Goal: Task Accomplishment & Management: Complete application form

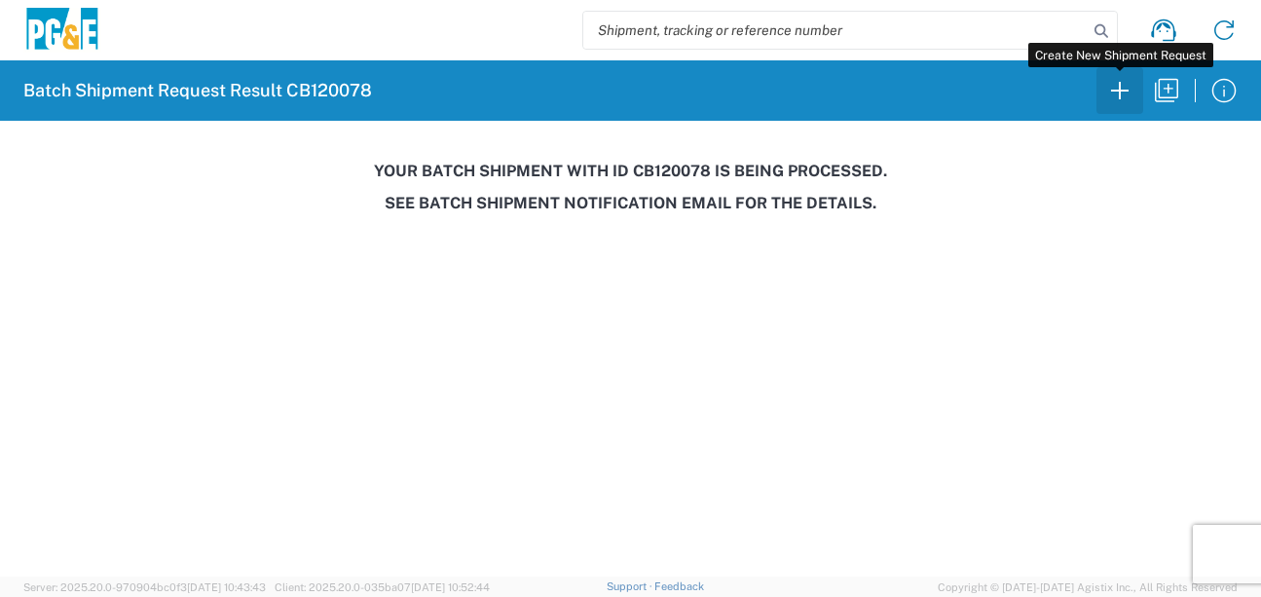
click at [1124, 101] on icon "button" at bounding box center [1119, 90] width 31 height 31
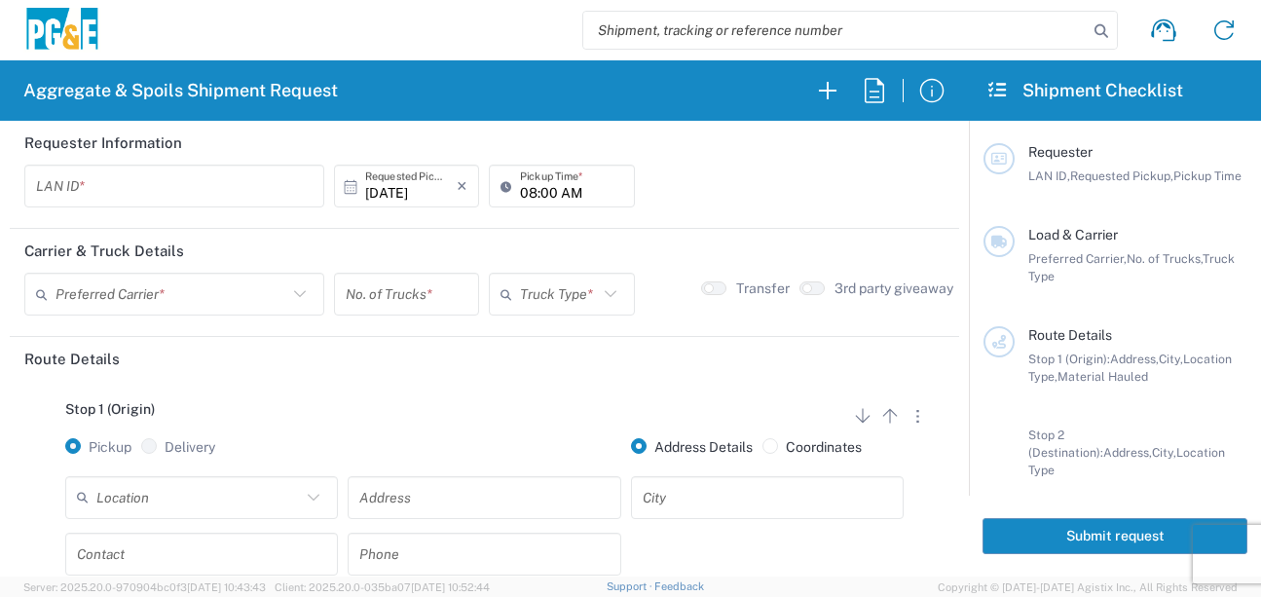
click at [129, 180] on input "text" at bounding box center [174, 186] width 276 height 34
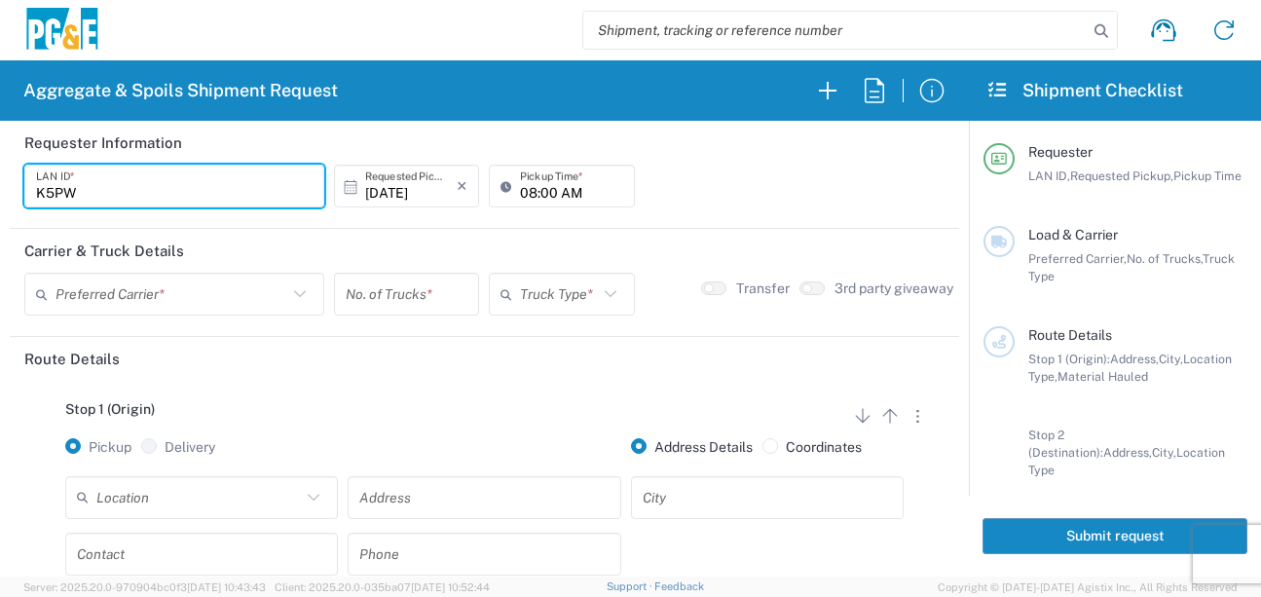
type input "K5PW"
click at [521, 193] on input "08:00 AM" at bounding box center [571, 186] width 102 height 34
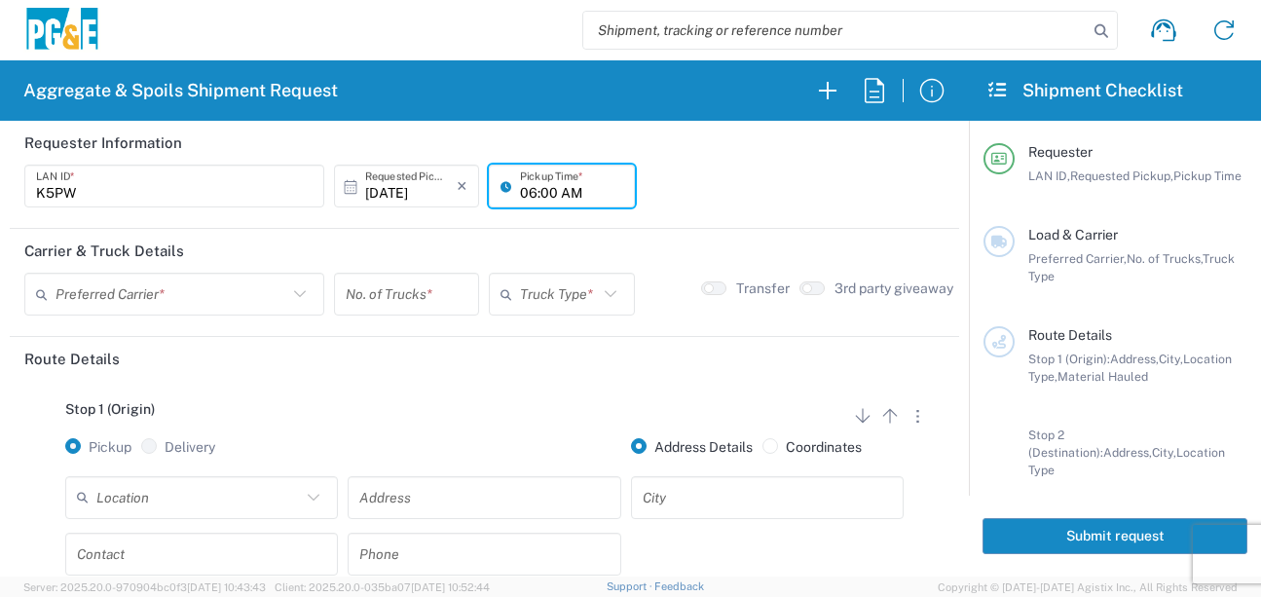
click at [542, 194] on input "06:00 AM" at bounding box center [571, 186] width 102 height 34
type input "06:30 AM"
click at [169, 301] on input "text" at bounding box center [171, 294] width 232 height 34
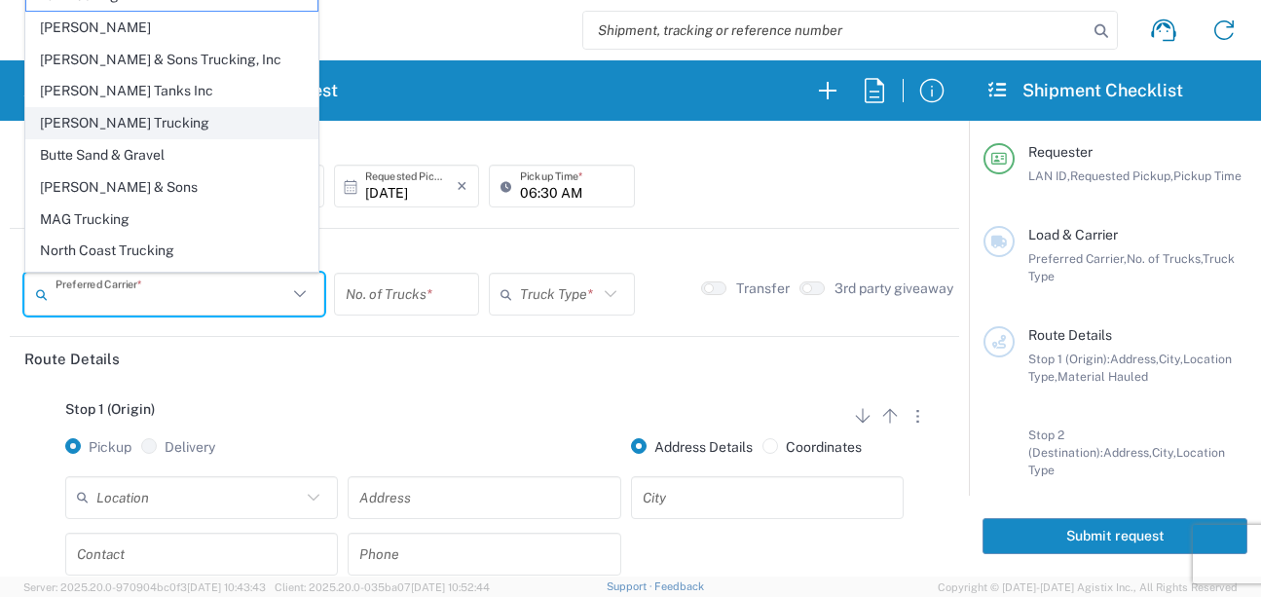
click at [119, 127] on span "[PERSON_NAME] Trucking" at bounding box center [171, 123] width 291 height 30
type input "[PERSON_NAME] Trucking"
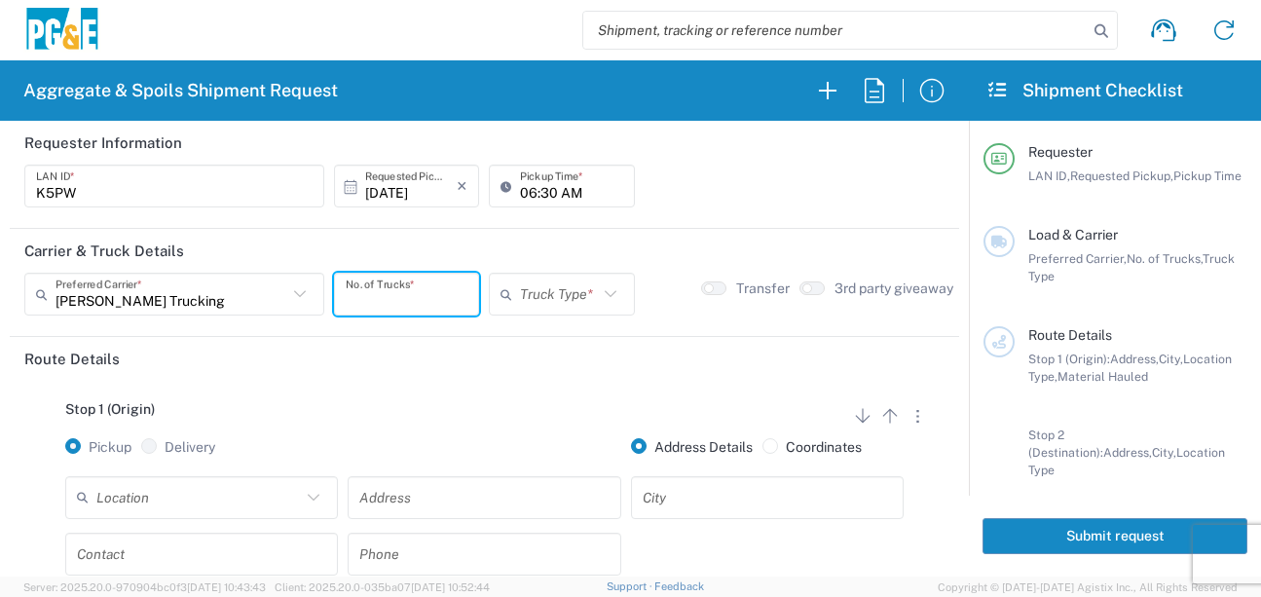
click at [381, 304] on input "number" at bounding box center [407, 294] width 122 height 34
type input "1"
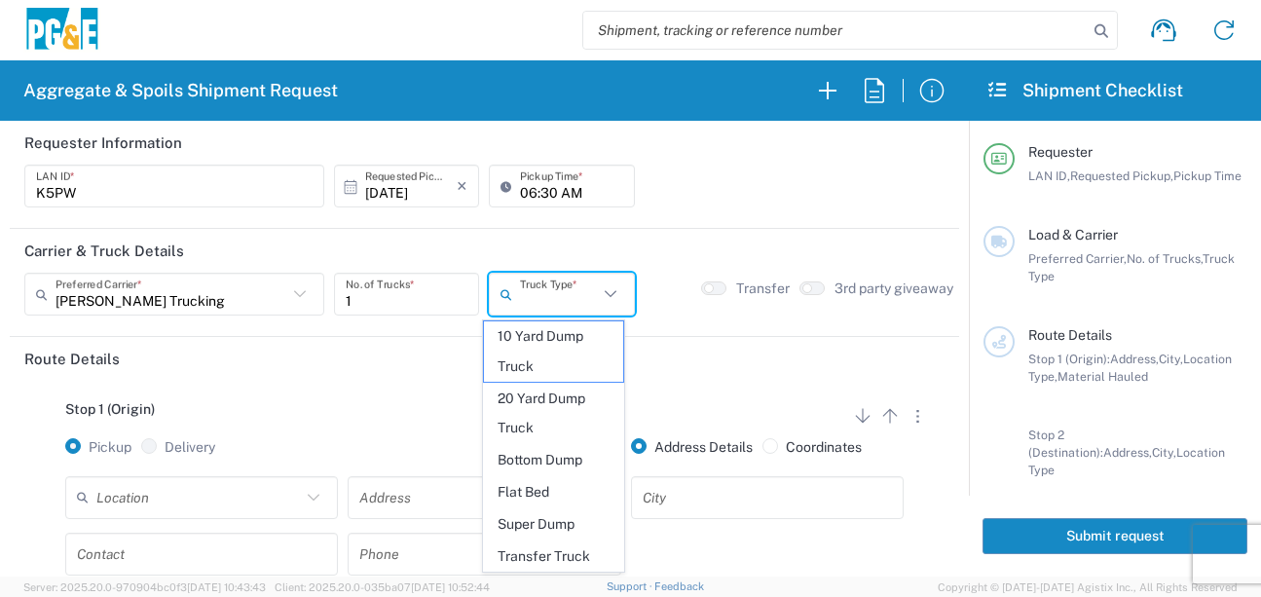
click at [545, 307] on input "text" at bounding box center [558, 294] width 77 height 34
click at [538, 423] on span "20 Yard Dump Truck" at bounding box center [553, 414] width 139 height 60
type input "20 Yard Dump Truck"
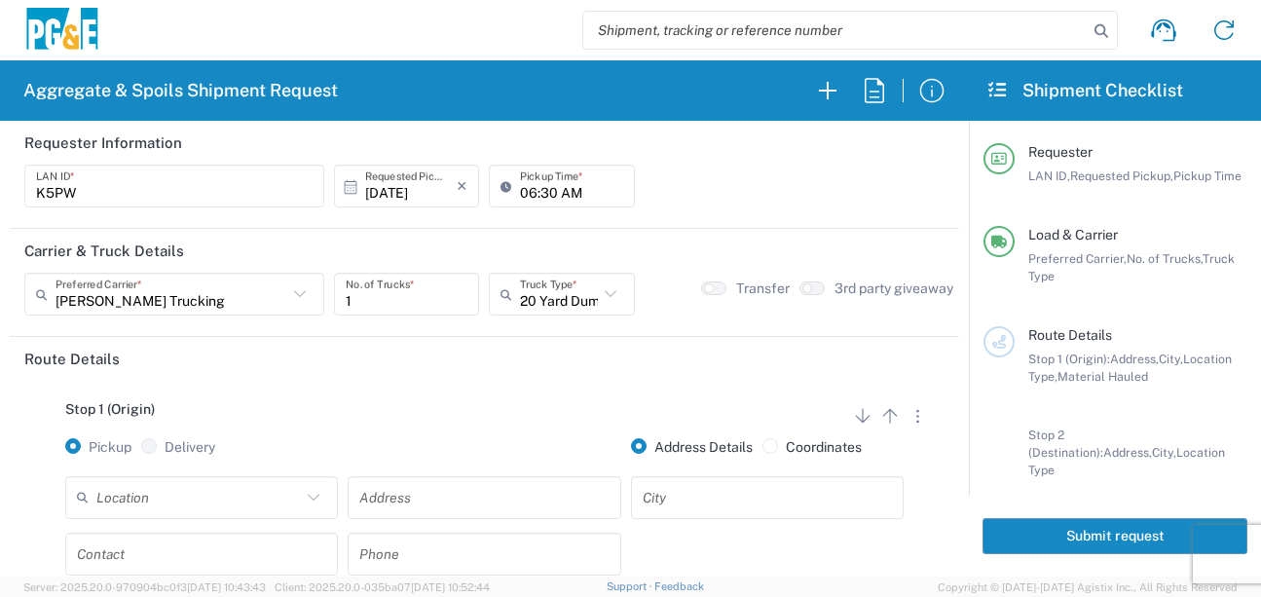
click at [459, 398] on div "Stop 1 (Origin) Add Stop Above Add Stop Below Remove Stop Pickup Delivery Addre…" at bounding box center [484, 534] width 920 height 306
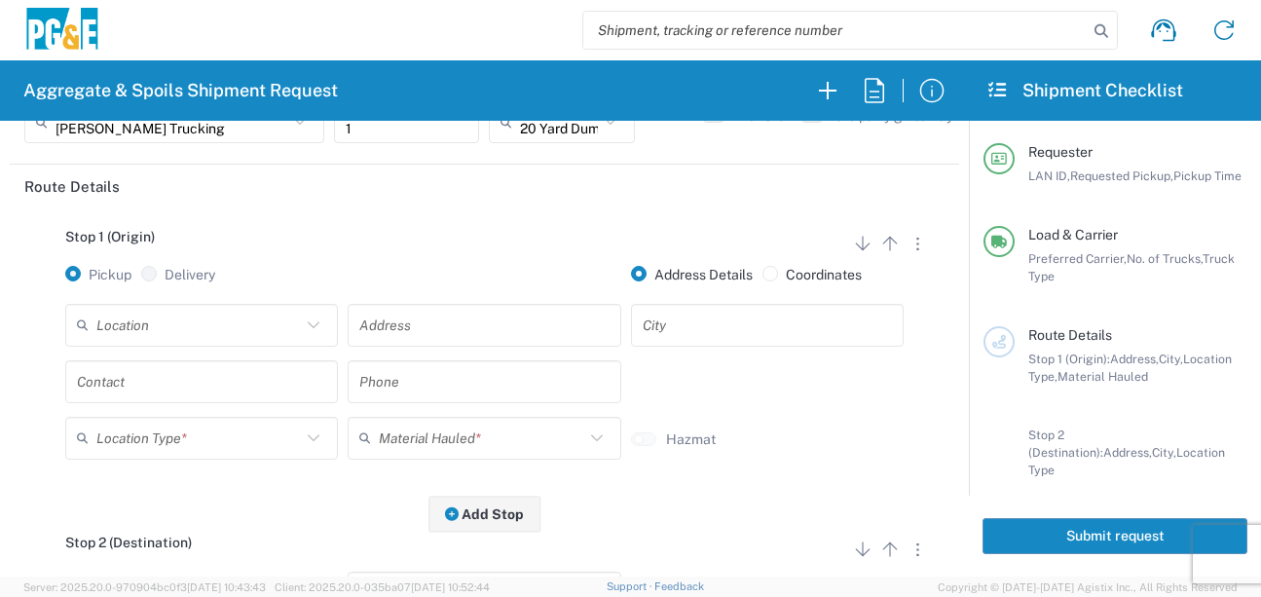
scroll to position [195, 0]
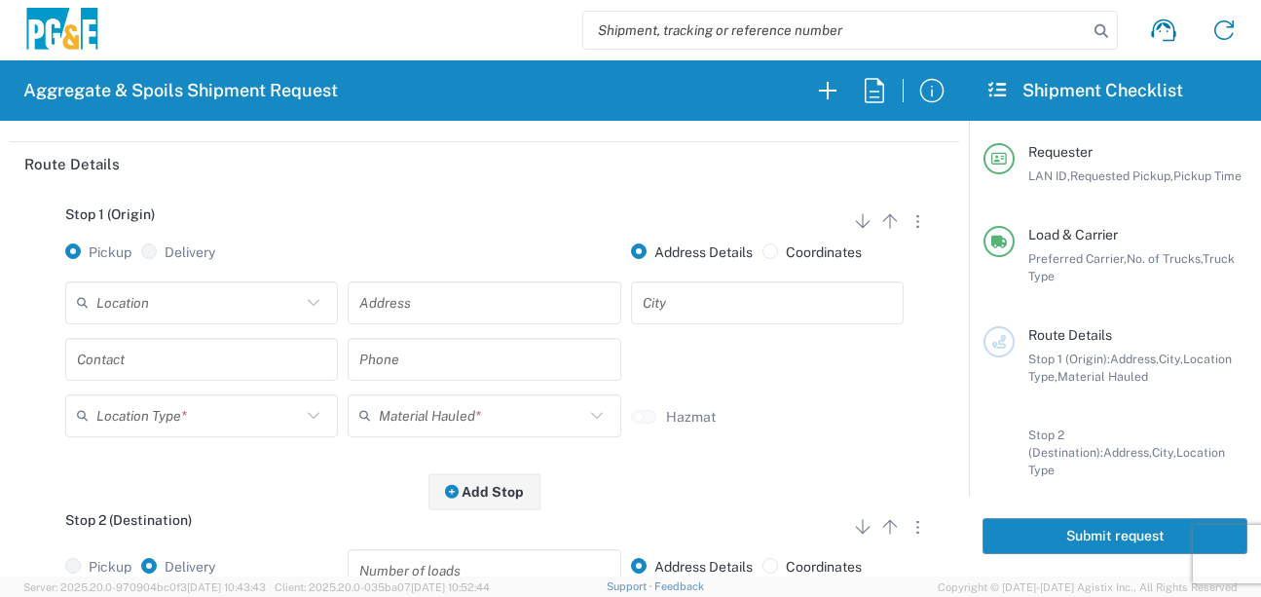
click at [232, 312] on input "text" at bounding box center [198, 302] width 204 height 34
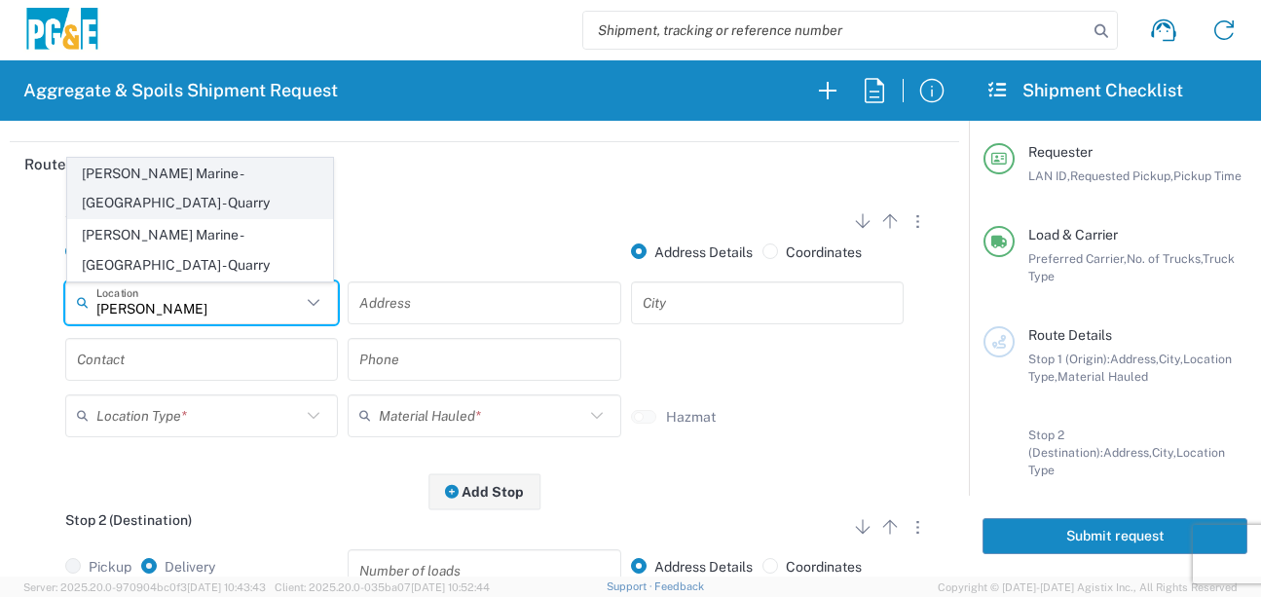
click at [236, 219] on span "[PERSON_NAME] Marine - [GEOGRAPHIC_DATA] - Quarry" at bounding box center [200, 189] width 264 height 60
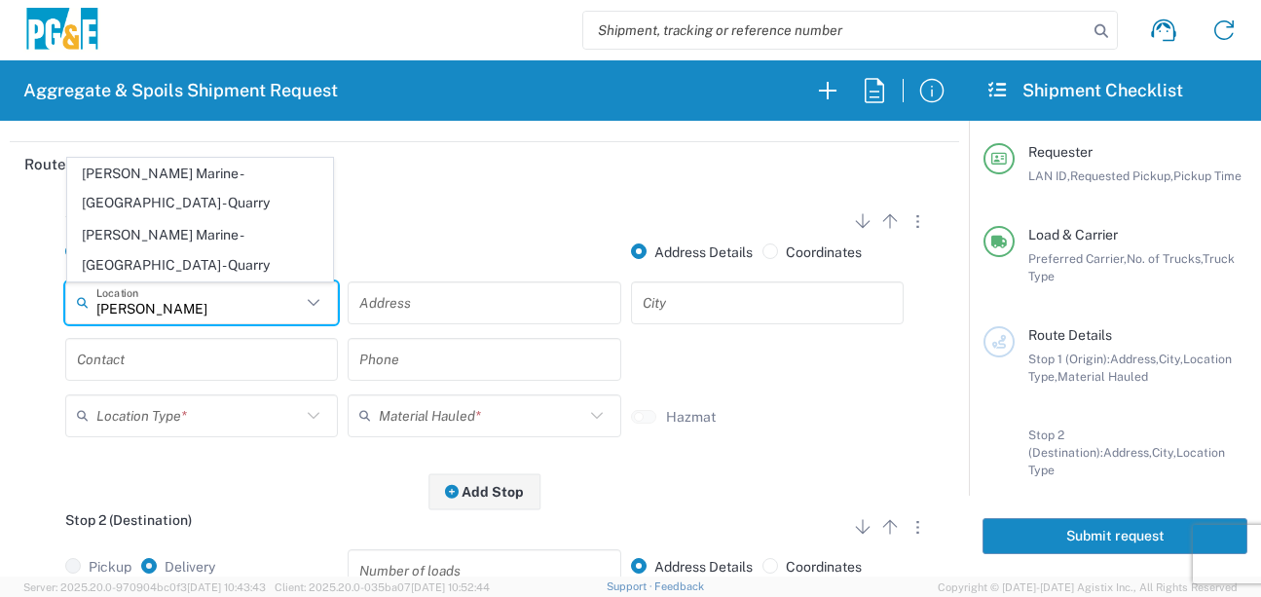
type input "[PERSON_NAME] Marine - [GEOGRAPHIC_DATA] - Quarry"
type input "[STREET_ADDRESS]"
type input "Petaluma"
type input "Quarry"
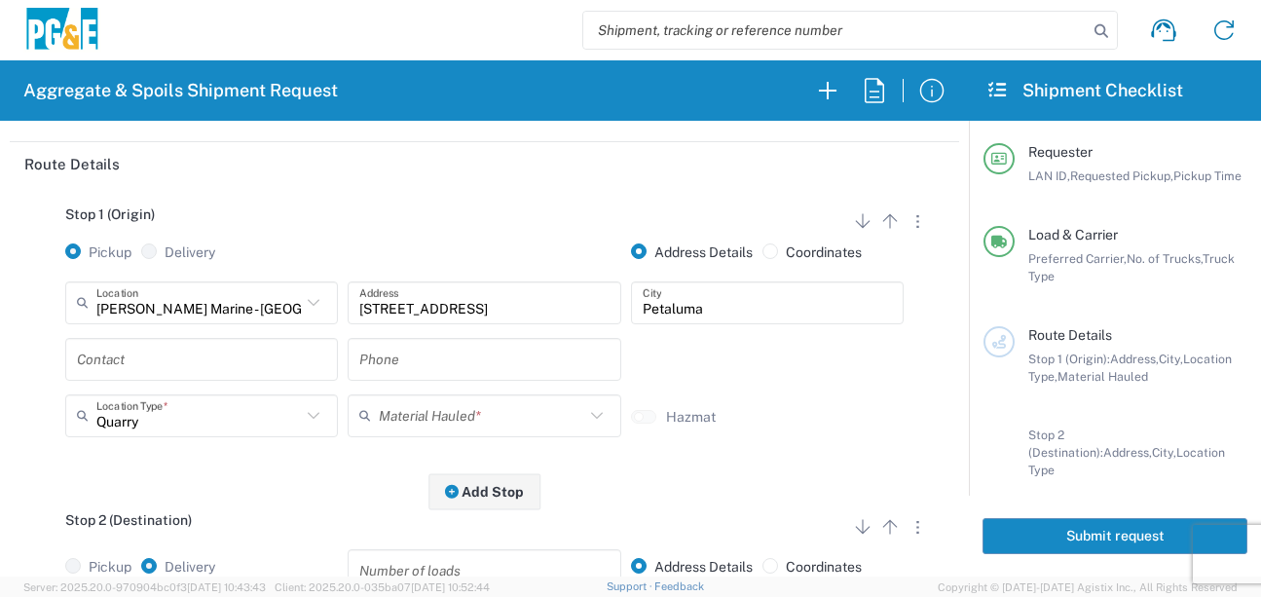
click at [180, 364] on input "text" at bounding box center [201, 359] width 249 height 34
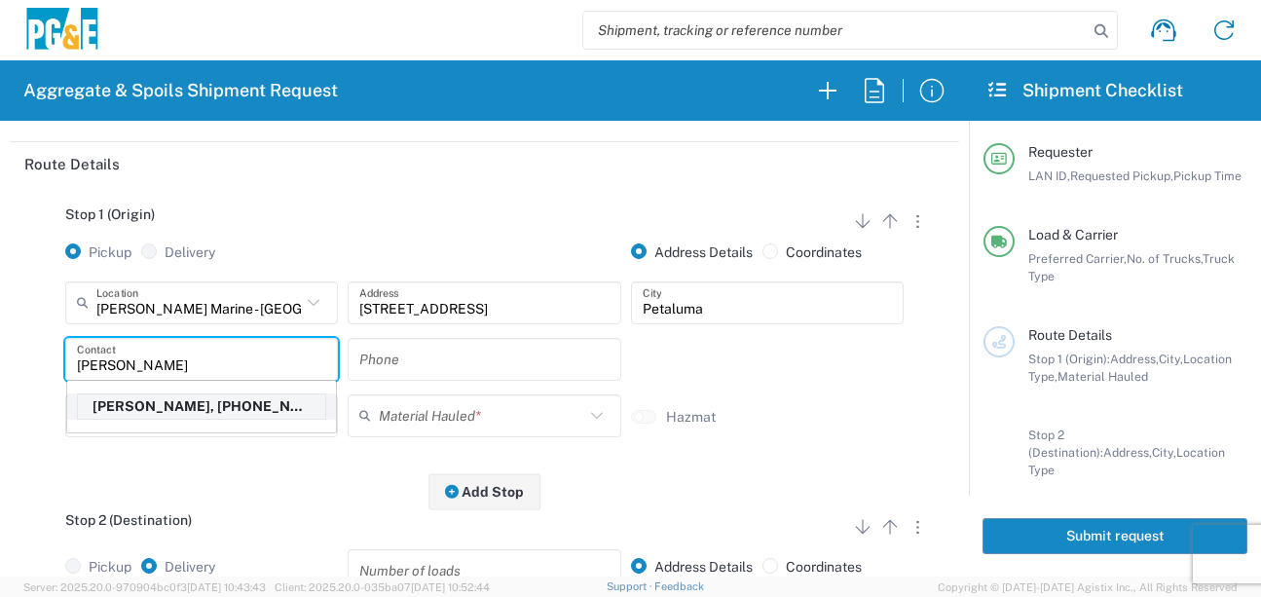
click at [179, 404] on p "[PERSON_NAME], [PHONE_NUMBER]" at bounding box center [201, 406] width 247 height 24
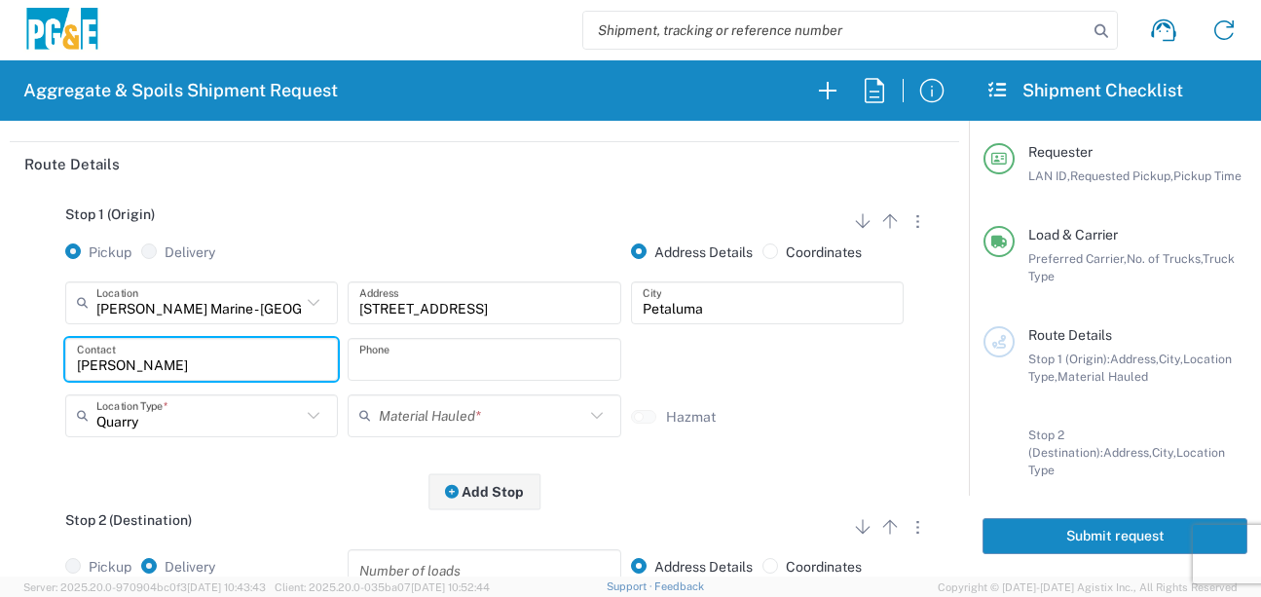
type input "[PERSON_NAME]"
type input "[PHONE_NUMBER]"
click at [449, 416] on input "text" at bounding box center [481, 415] width 204 height 34
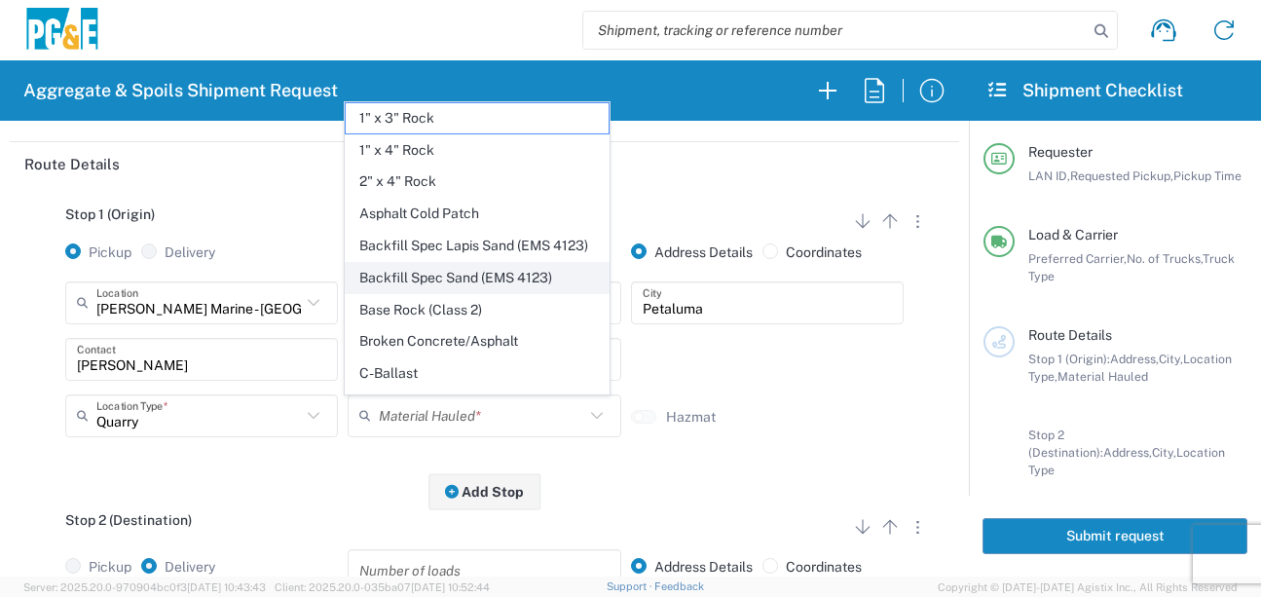
click at [508, 293] on span "Backfill Spec Sand (EMS 4123)" at bounding box center [478, 278] width 264 height 30
type input "Backfill Spec Sand (EMS 4123)"
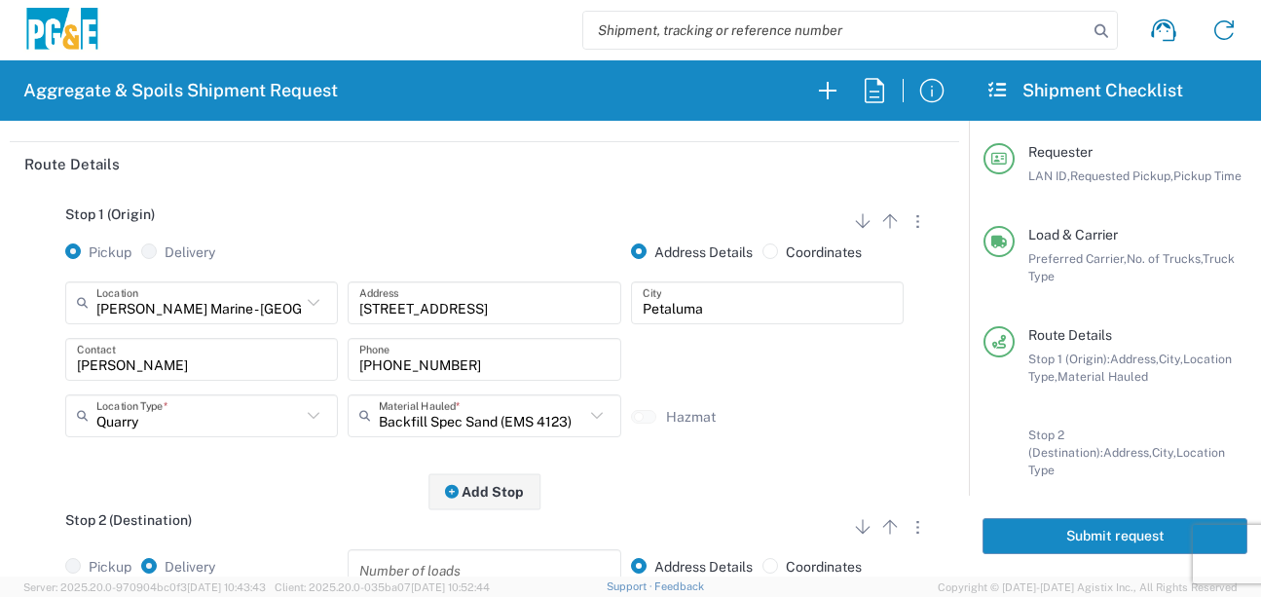
click at [213, 538] on div "Stop 2 (Destination) Add Stop Above Add Stop Below Remove Stop" at bounding box center [484, 530] width 920 height 37
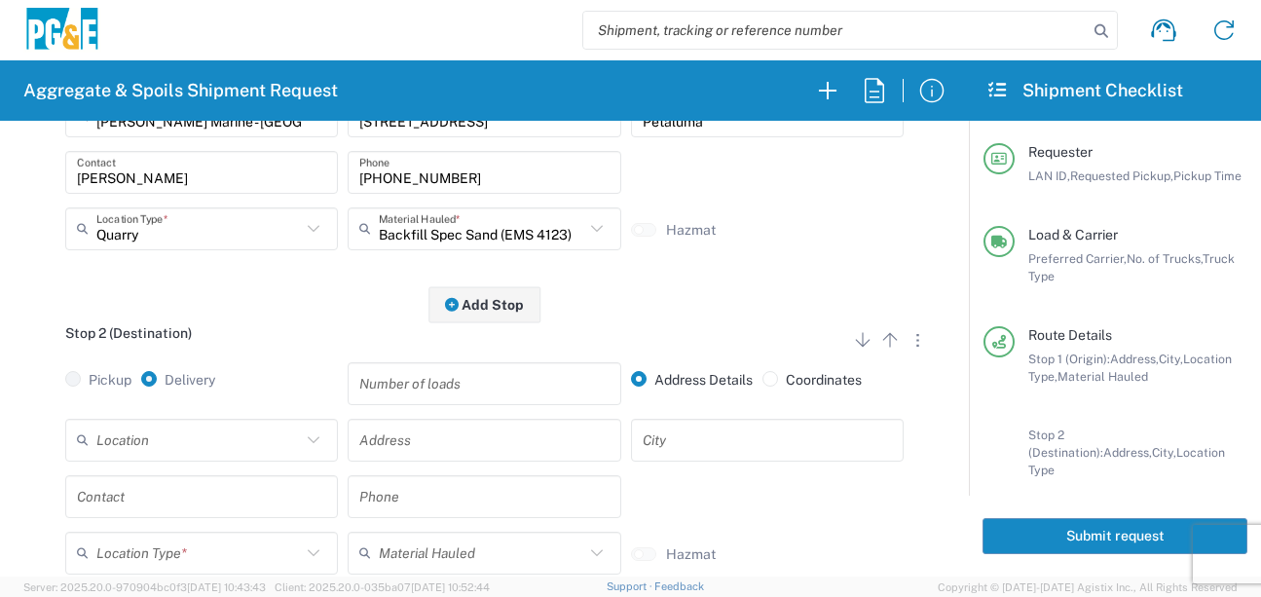
scroll to position [389, 0]
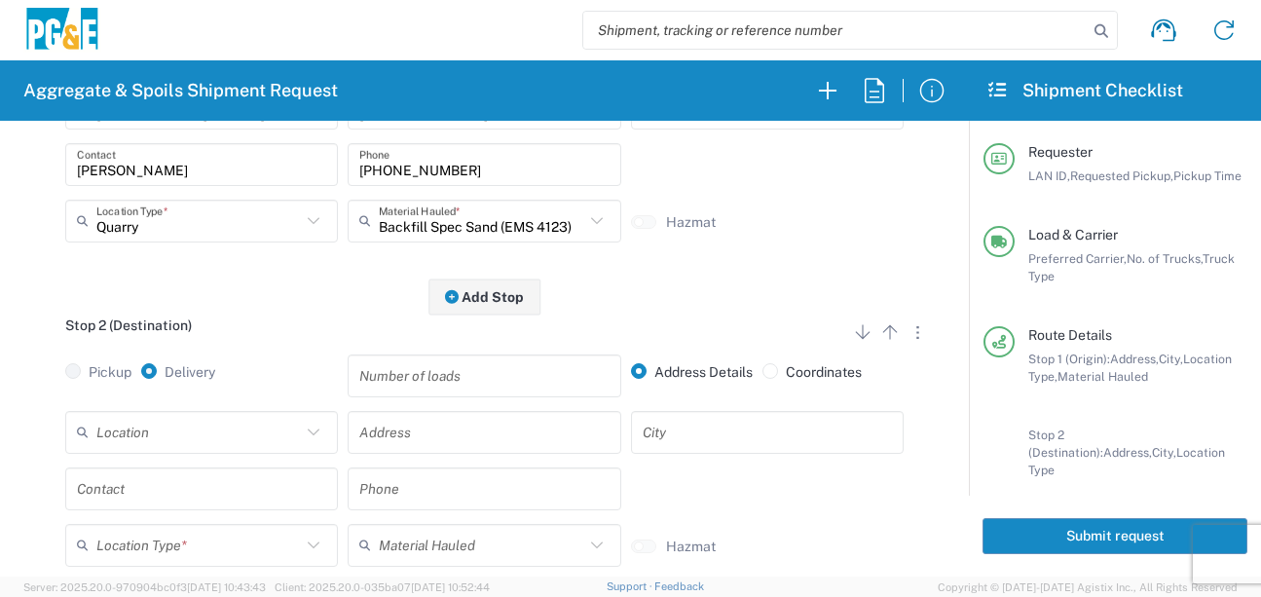
click at [196, 426] on input "text" at bounding box center [198, 432] width 204 height 34
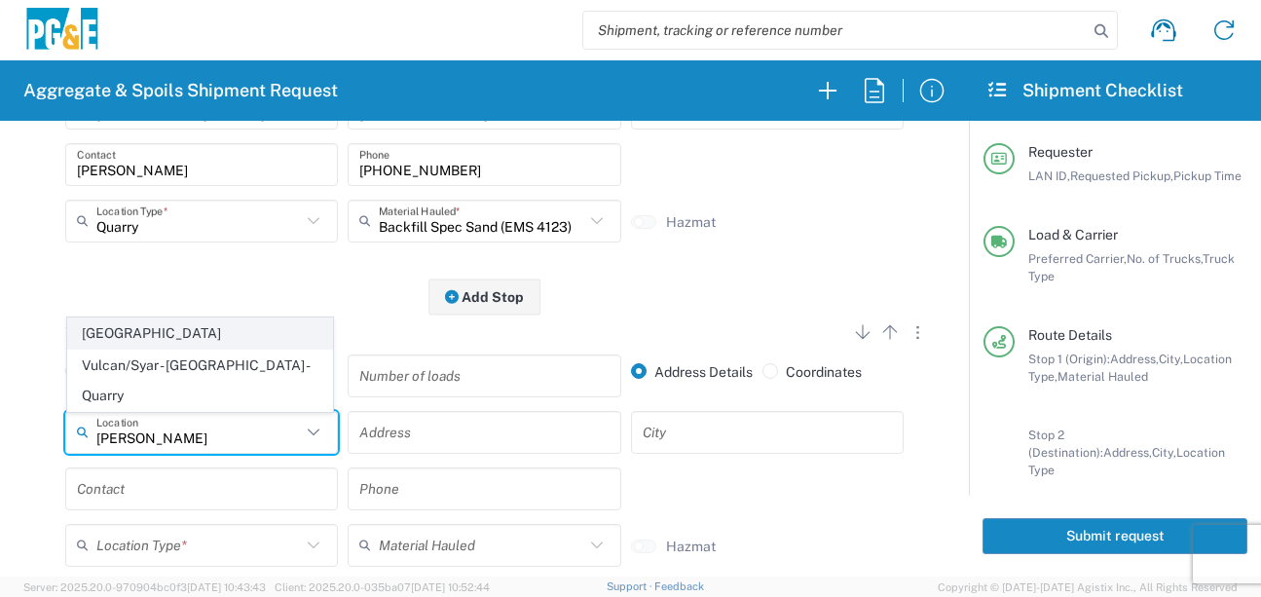
click at [170, 349] on span "[GEOGRAPHIC_DATA]" at bounding box center [200, 333] width 264 height 30
type input "[GEOGRAPHIC_DATA]"
type input "[STREET_ADDRESS]"
type input "[GEOGRAPHIC_DATA]"
type input "Business No Loading Dock"
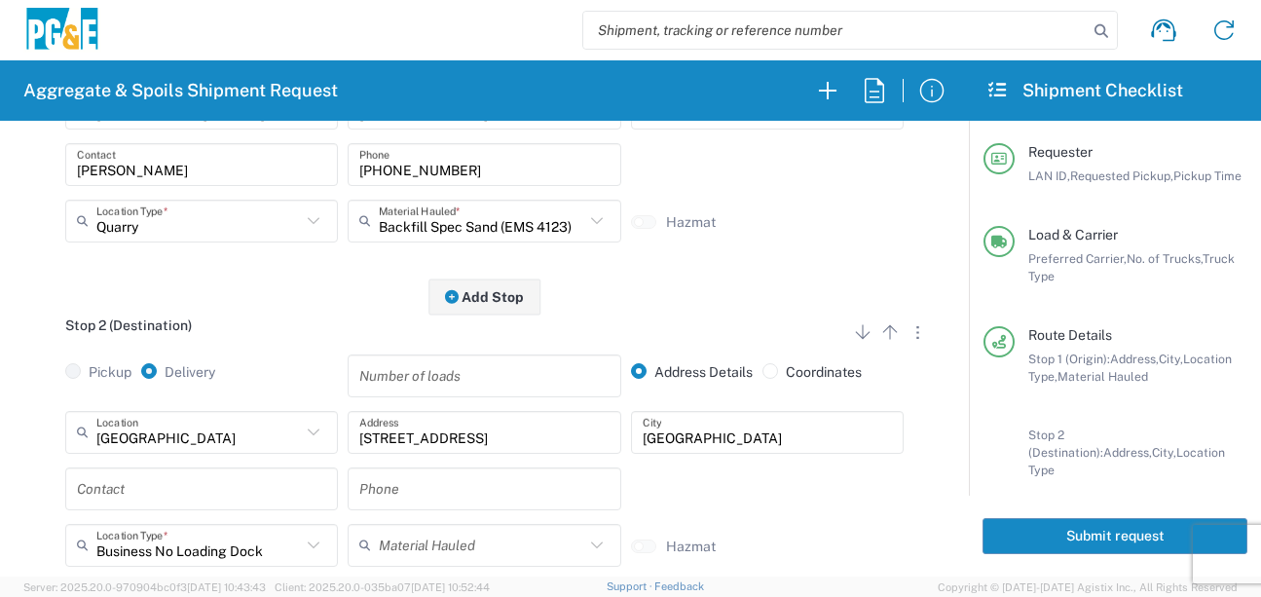
click at [165, 483] on input "text" at bounding box center [201, 488] width 249 height 34
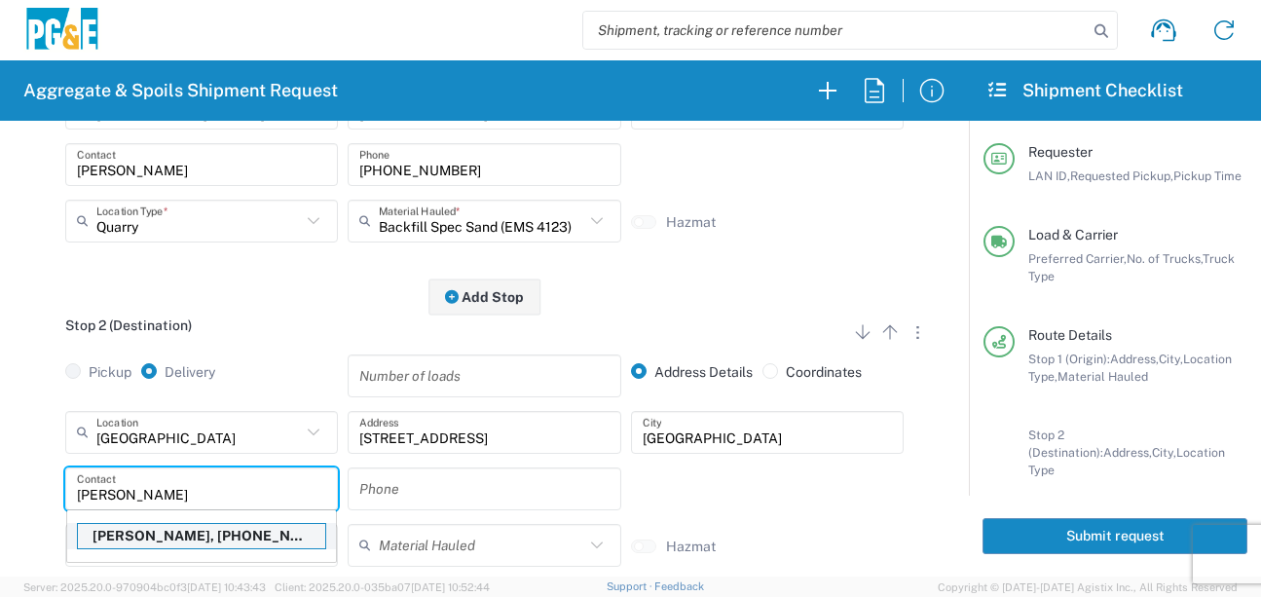
click at [161, 537] on p "[PERSON_NAME], [PHONE_NUMBER]" at bounding box center [201, 536] width 247 height 24
type input "[PERSON_NAME]"
type input "[PHONE_NUMBER]"
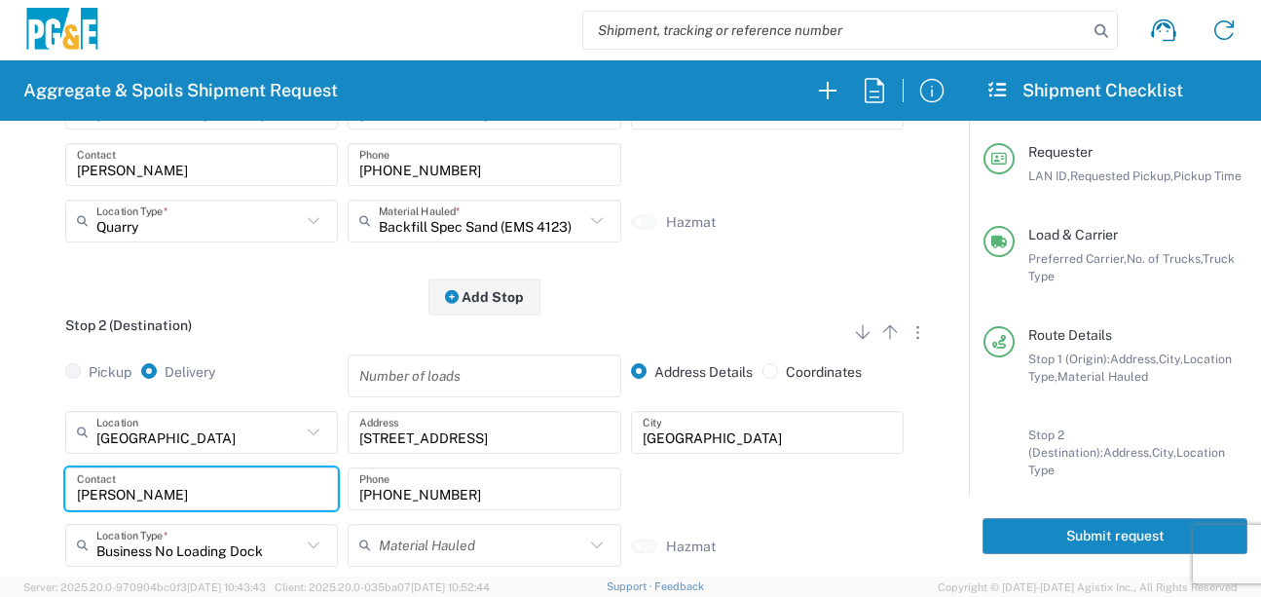
click at [37, 518] on div "[GEOGRAPHIC_DATA] Location [GEOGRAPHIC_DATA] [STREET_ADDRESS][PERSON_NAME] - Qu…" at bounding box center [484, 495] width 920 height 169
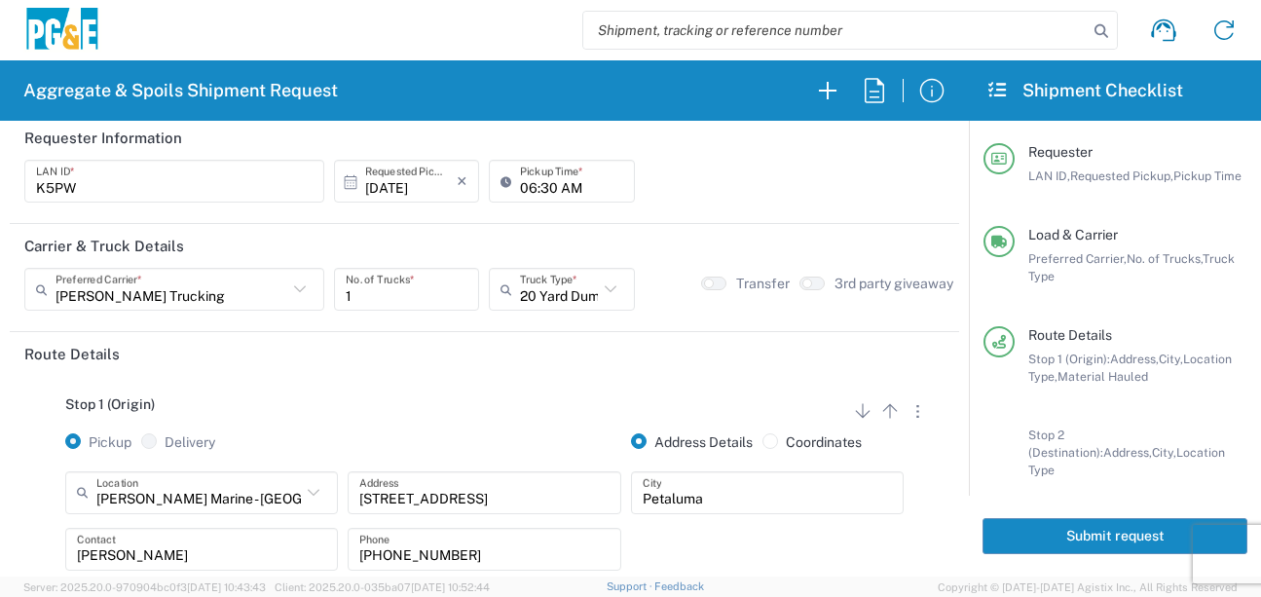
scroll to position [0, 0]
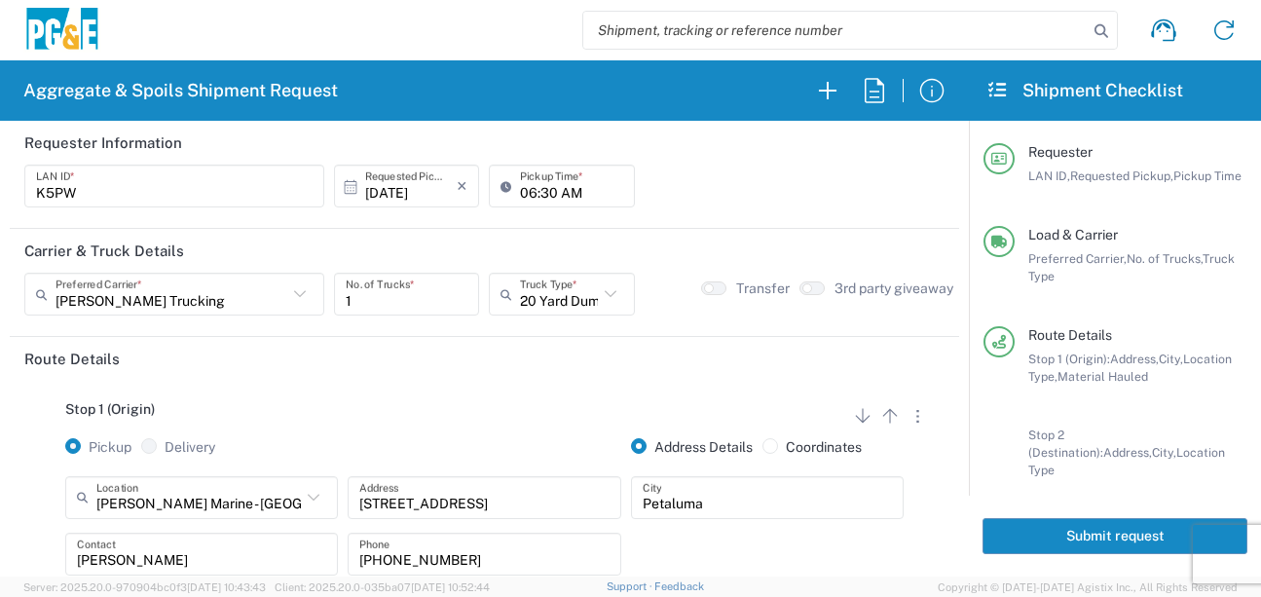
click at [1127, 535] on button "Submit request" at bounding box center [1114, 536] width 265 height 36
